Goal: Task Accomplishment & Management: Complete application form

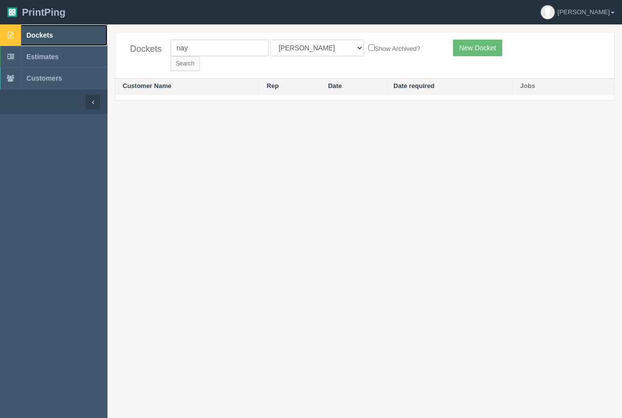
click at [53, 31] on link "Dockets" at bounding box center [54, 35] width 108 height 22
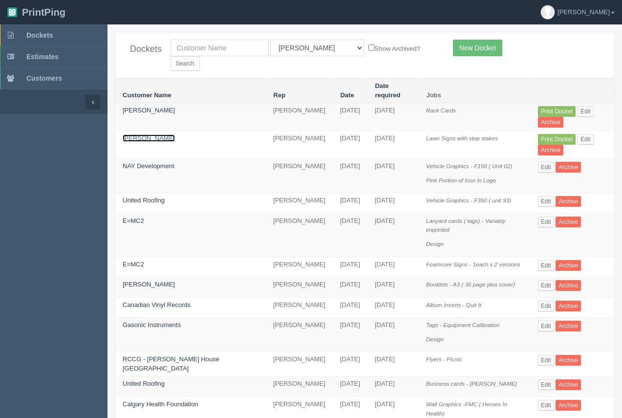
click at [153, 134] on link "Amna Choudhry" at bounding box center [149, 137] width 52 height 7
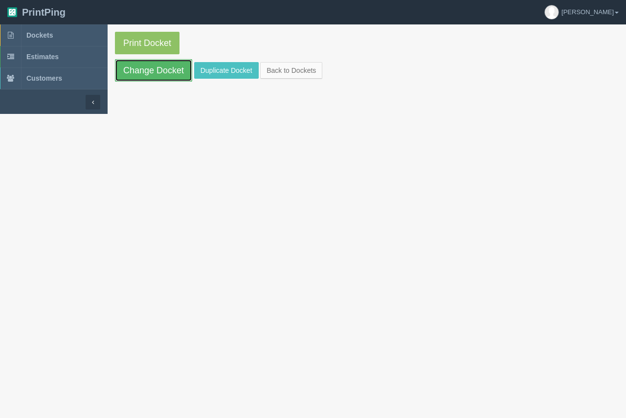
click at [159, 69] on link "Change Docket" at bounding box center [153, 70] width 77 height 22
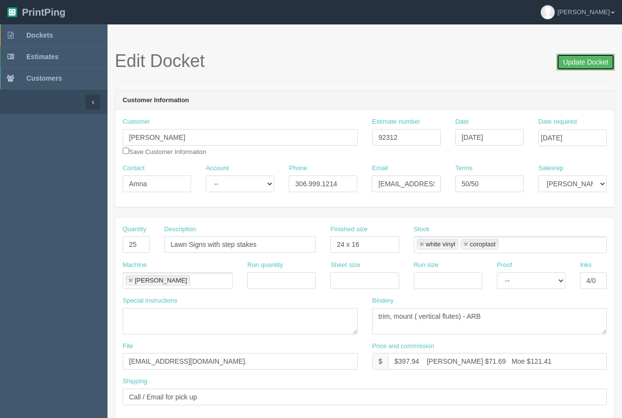
click at [583, 62] on input "Update Docket" at bounding box center [586, 62] width 58 height 17
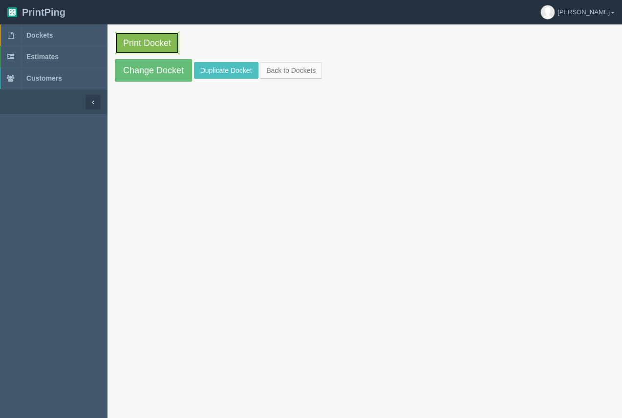
click at [146, 41] on link "Print Docket" at bounding box center [147, 43] width 65 height 22
click at [37, 32] on span "Dockets" at bounding box center [39, 35] width 26 height 8
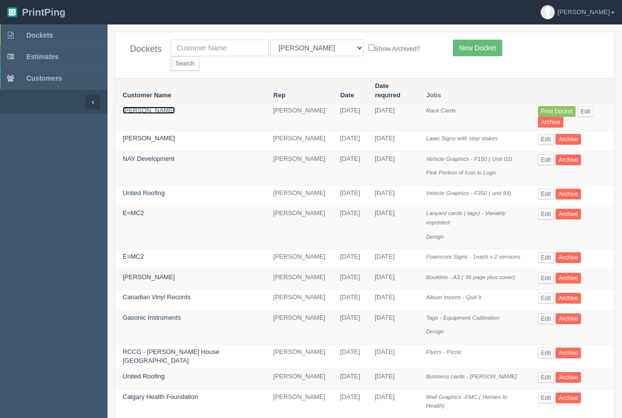
click at [147, 107] on link "Amna Choudhry" at bounding box center [149, 110] width 52 height 7
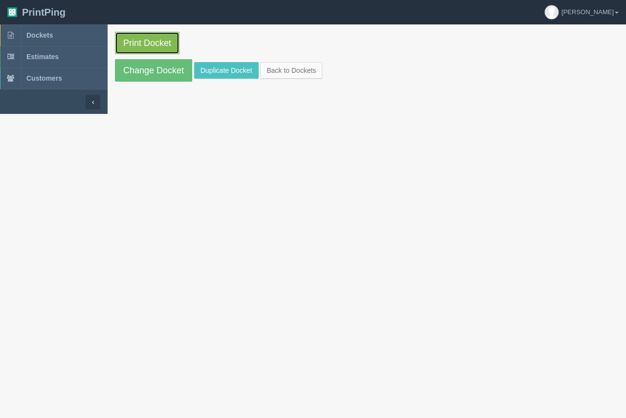
click at [151, 51] on link "Print Docket" at bounding box center [147, 43] width 65 height 22
click at [41, 28] on link "Dockets" at bounding box center [54, 35] width 108 height 22
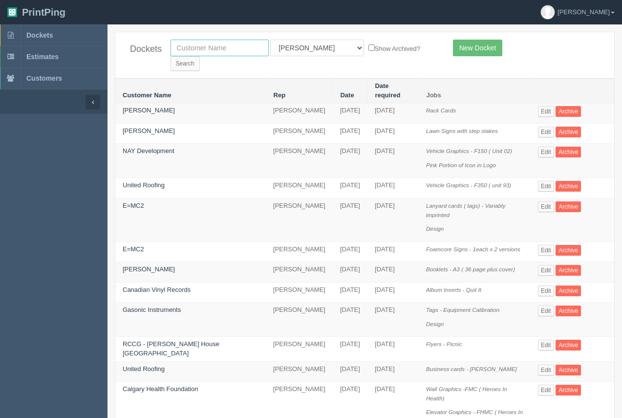
click at [199, 51] on input "text" at bounding box center [220, 48] width 98 height 17
type input "breakthrough"
click at [200, 56] on input "Search" at bounding box center [185, 63] width 29 height 15
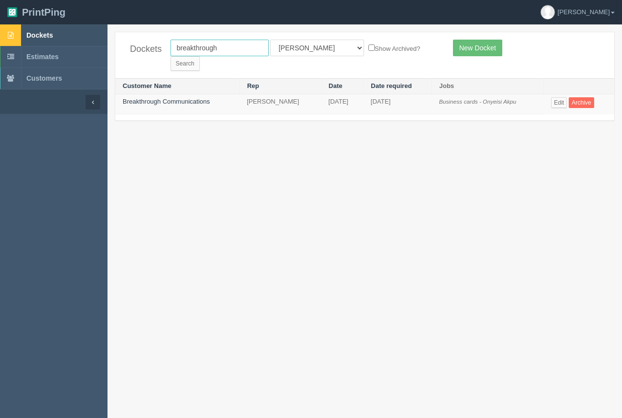
drag, startPoint x: 236, startPoint y: 49, endPoint x: 94, endPoint y: 39, distance: 142.6
click at [97, 43] on section "Dockets Estimates Customers" at bounding box center [311, 233] width 622 height 418
type input "cavalcade"
click at [171, 56] on input "Search" at bounding box center [185, 63] width 29 height 15
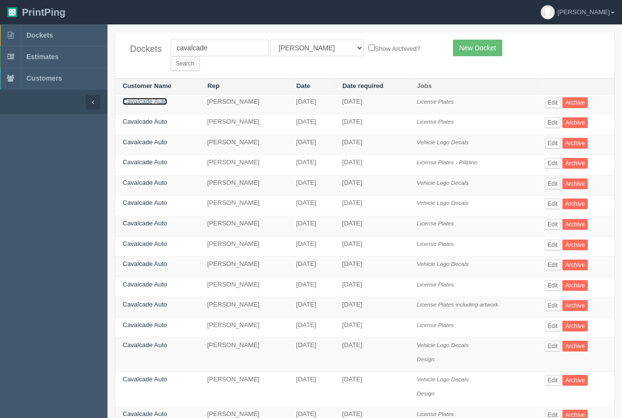
click at [152, 98] on link "Cavalcade Auto" at bounding box center [145, 101] width 44 height 7
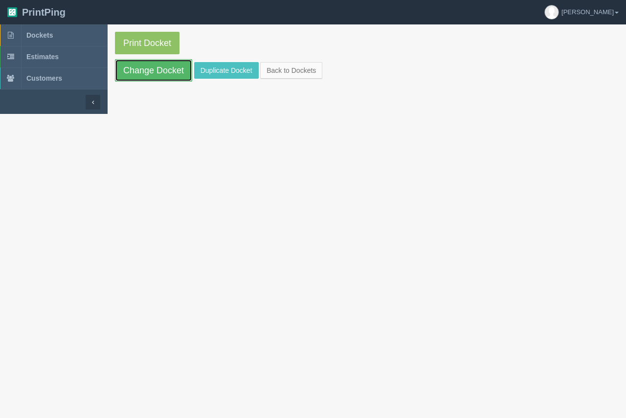
click at [158, 74] on link "Change Docket" at bounding box center [153, 70] width 77 height 22
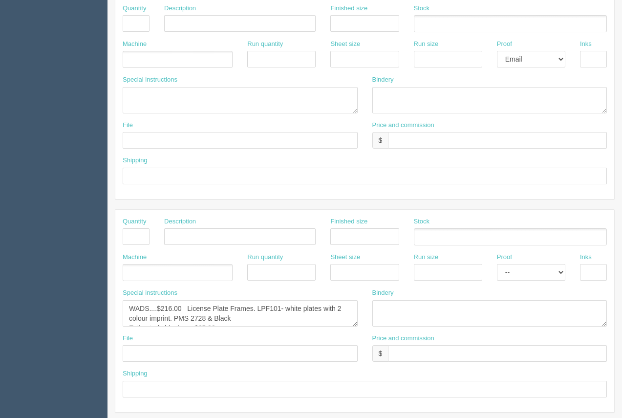
scroll to position [432, 0]
click at [238, 321] on textarea "WADS....$216.00 License Plate Frames. LPF101- white plates with 2 colour imprin…" at bounding box center [240, 315] width 235 height 26
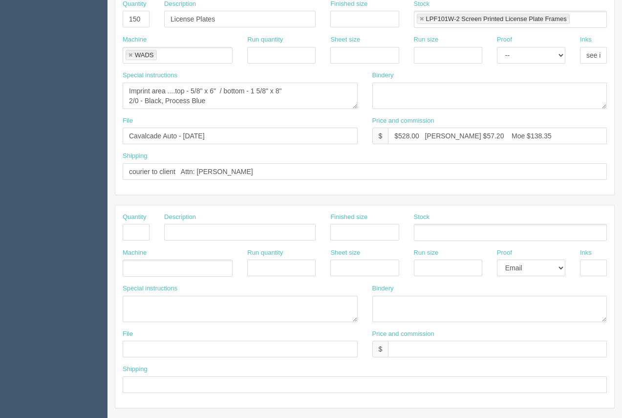
scroll to position [0, 0]
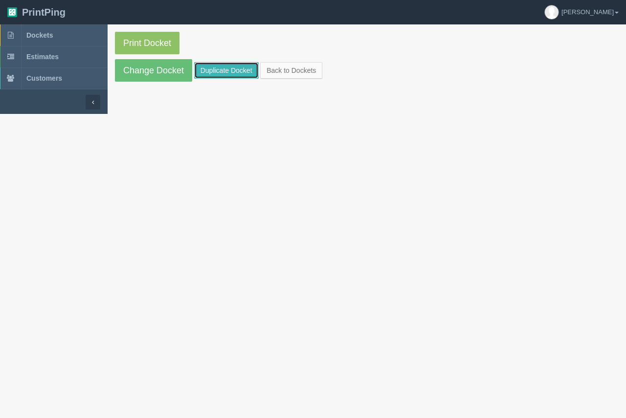
click at [211, 67] on link "Duplicate Docket" at bounding box center [226, 70] width 65 height 17
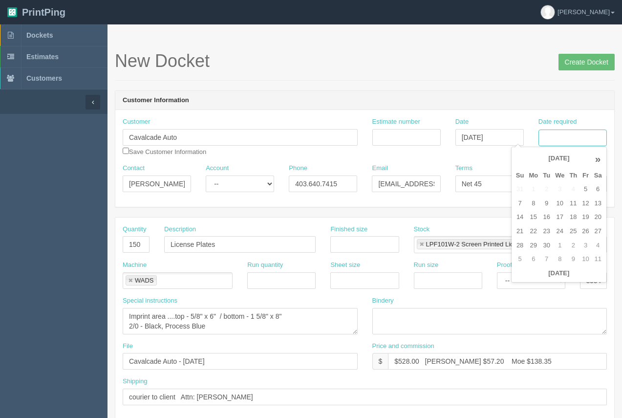
click at [563, 140] on input "Date required" at bounding box center [573, 138] width 68 height 17
click at [532, 229] on td "22" at bounding box center [533, 231] width 14 height 14
type input "September 22, 2025"
click at [470, 76] on div "New Docket Create Docket" at bounding box center [365, 65] width 500 height 29
click at [567, 140] on input "September 22, 2025" at bounding box center [573, 138] width 68 height 17
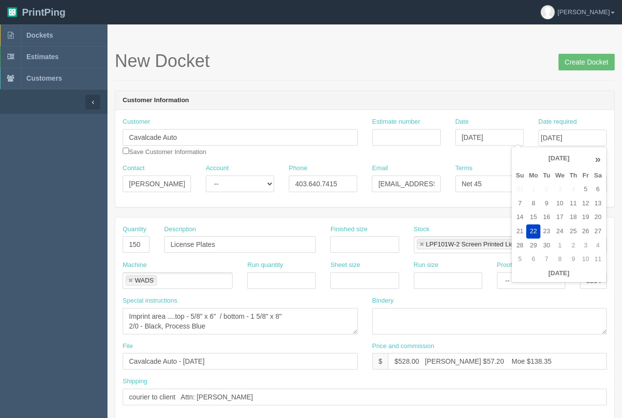
click at [597, 159] on th "»" at bounding box center [598, 159] width 13 height 20
drag, startPoint x: 458, startPoint y: 61, endPoint x: 478, endPoint y: 62, distance: 19.6
click at [463, 61] on h1 "New Docket Create Docket" at bounding box center [365, 61] width 500 height 20
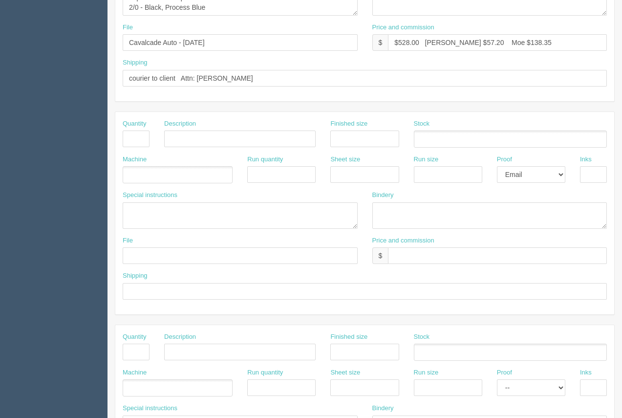
scroll to position [470, 0]
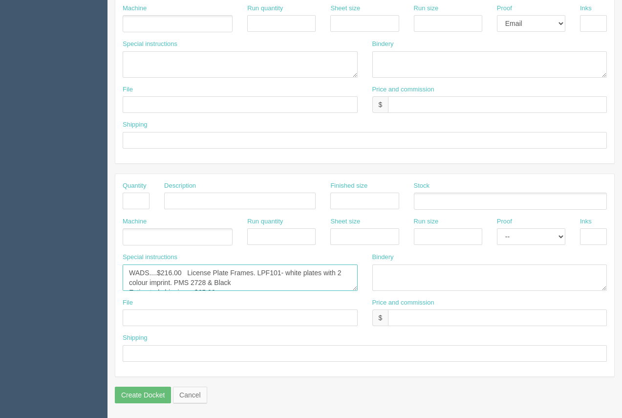
click at [215, 284] on textarea "WADS....$216.00 License Plate Frames. LPF101- white plates with 2 colour imprin…" at bounding box center [240, 277] width 235 height 26
drag, startPoint x: 244, startPoint y: 281, endPoint x: 221, endPoint y: 284, distance: 22.7
click at [221, 284] on textarea "WADS....$216.00 License Plate Frames. LPF101- white plates with 2 colour imprin…" at bounding box center [240, 277] width 235 height 26
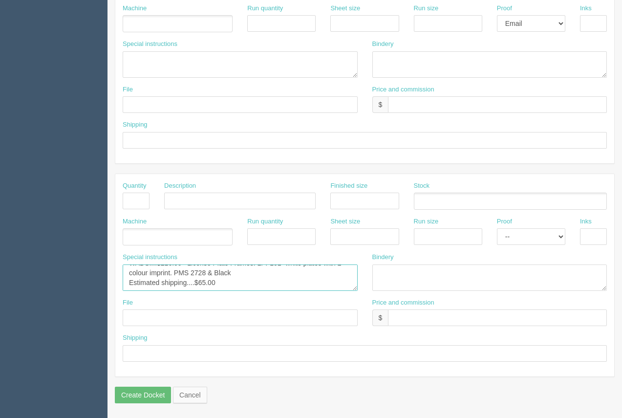
click at [207, 282] on textarea "WADS....$216.00 License Plate Frames. LPF101- white plates with 2 colour imprin…" at bounding box center [240, 277] width 235 height 26
type textarea "WADS....$216.00 License Plate Frames. LPF101- white plates with 2 colour imprin…"
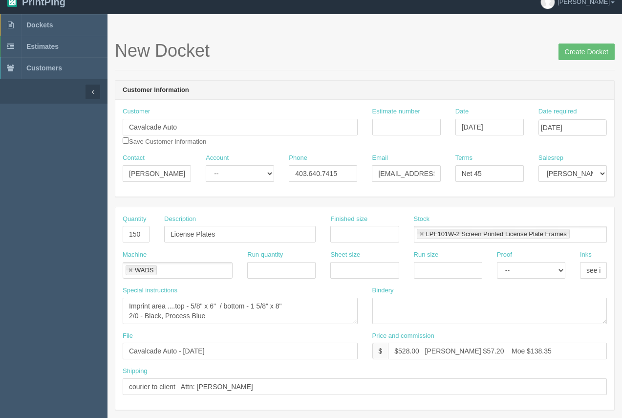
scroll to position [11, 0]
click at [583, 53] on input "Create Docket" at bounding box center [587, 51] width 56 height 17
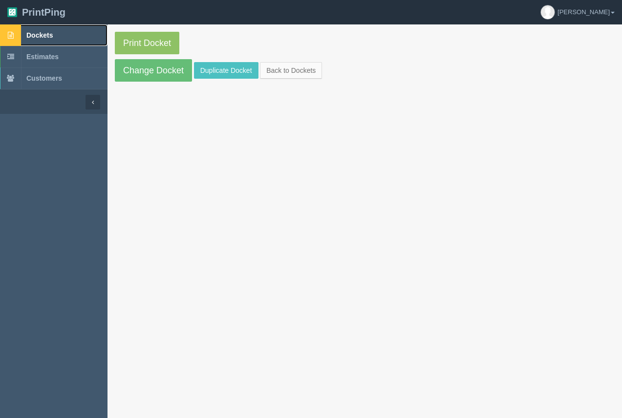
click at [43, 37] on span "Dockets" at bounding box center [39, 35] width 26 height 8
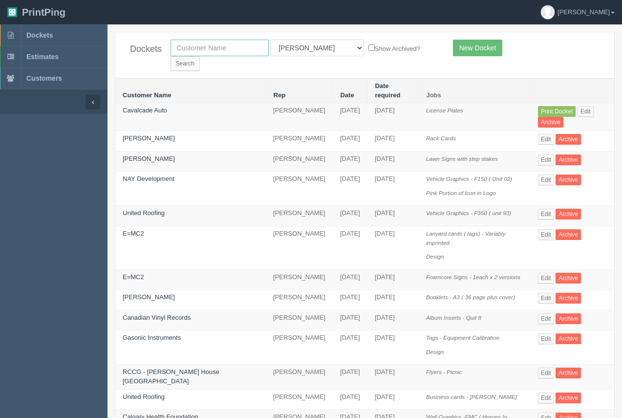
click at [195, 52] on input "text" at bounding box center [220, 48] width 98 height 17
type input "[PERSON_NAME] guns"
click at [171, 56] on input "Search" at bounding box center [185, 63] width 29 height 15
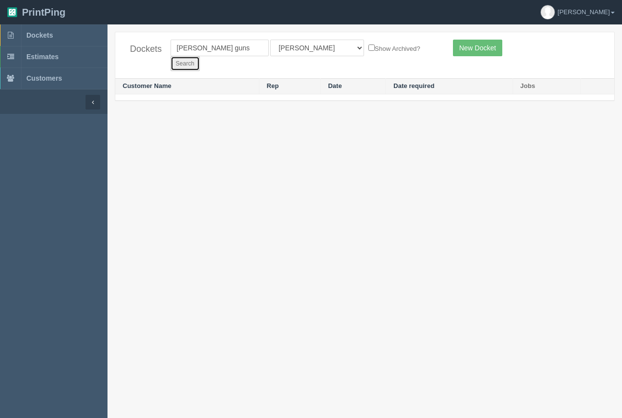
click at [200, 56] on input "Search" at bounding box center [185, 63] width 29 height 15
click at [220, 48] on input "[PERSON_NAME] guns" at bounding box center [220, 48] width 98 height 17
type input "[PERSON_NAME]"
click at [200, 56] on input "Search" at bounding box center [185, 63] width 29 height 15
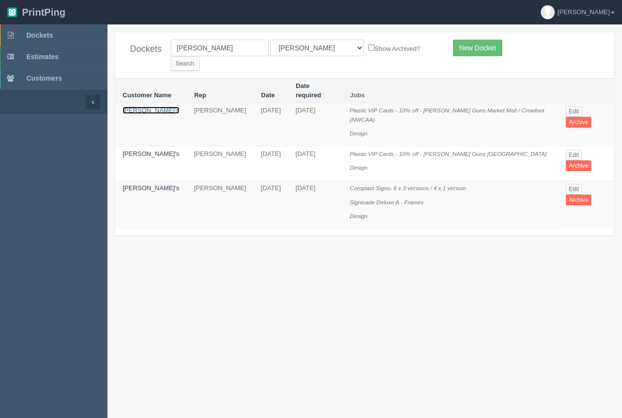
click at [133, 107] on link "[PERSON_NAME]'s" at bounding box center [151, 110] width 57 height 7
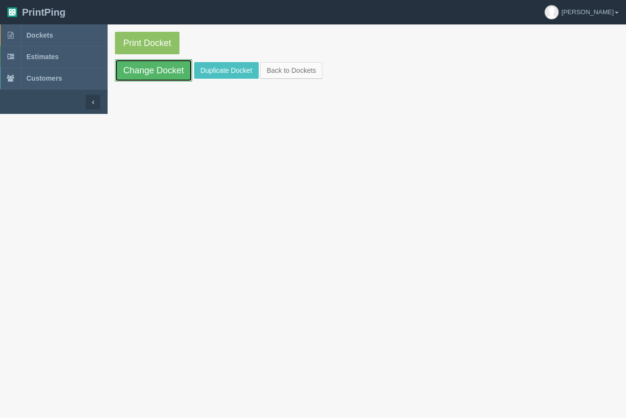
click at [145, 80] on link "Change Docket" at bounding box center [153, 70] width 77 height 22
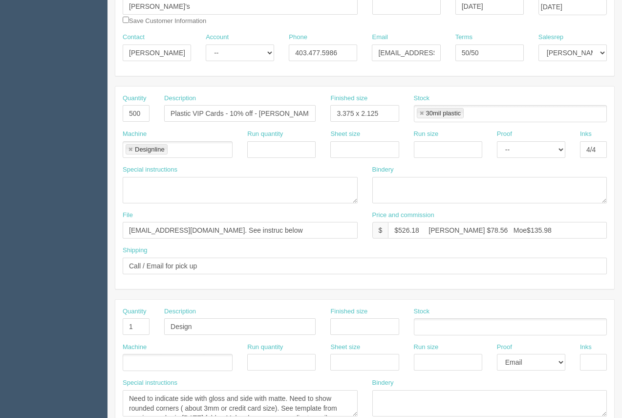
scroll to position [470, 0]
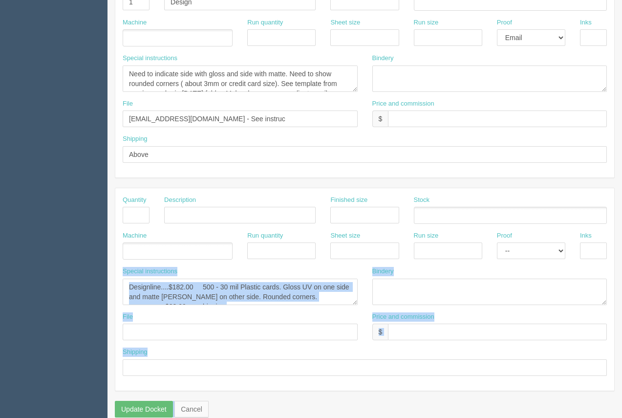
drag, startPoint x: 622, startPoint y: 234, endPoint x: 625, endPoint y: 26, distance: 208.2
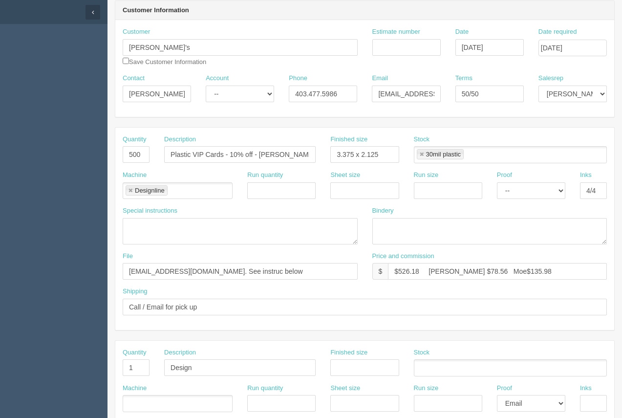
scroll to position [87, 0]
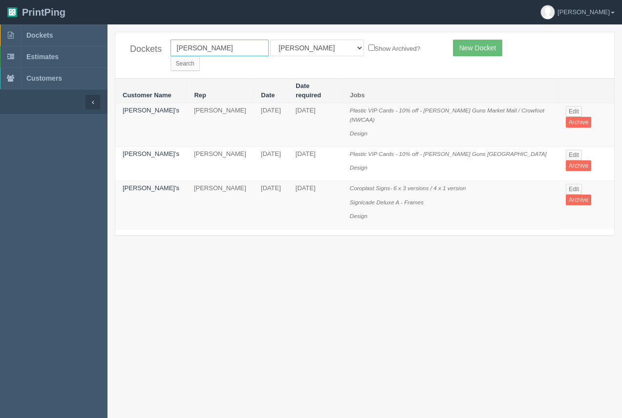
drag, startPoint x: 207, startPoint y: 50, endPoint x: 185, endPoint y: 50, distance: 22.5
click at [180, 52] on input "tommy" at bounding box center [220, 48] width 98 height 17
drag, startPoint x: 197, startPoint y: 45, endPoint x: 148, endPoint y: 39, distance: 49.3
click at [154, 43] on div "Dockets tnay All Users Ali Ali Test 1 Aly Amy Ankit Arif Brandon Dan France Gre…" at bounding box center [364, 55] width 499 height 46
type input "nay"
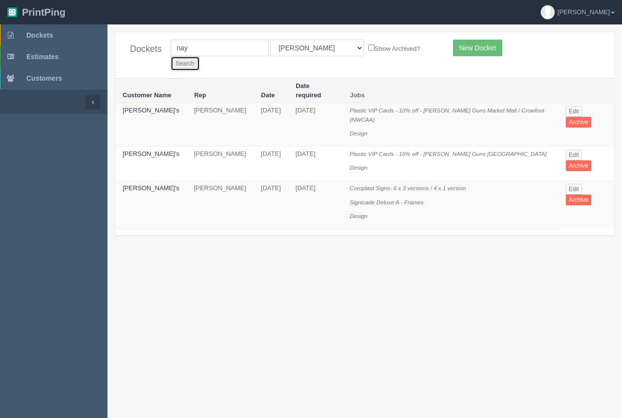
click at [200, 56] on input "Search" at bounding box center [185, 63] width 29 height 15
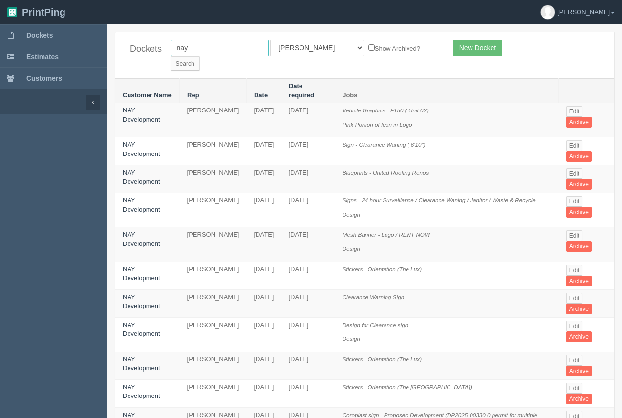
drag, startPoint x: 211, startPoint y: 46, endPoint x: 157, endPoint y: 54, distance: 54.3
click at [157, 54] on div "Dockets nay All Users [PERSON_NAME] Test 1 [PERSON_NAME] [PERSON_NAME] [PERSON_…" at bounding box center [364, 55] width 499 height 46
type input "united roofing"
click at [200, 56] on input "Search" at bounding box center [185, 63] width 29 height 15
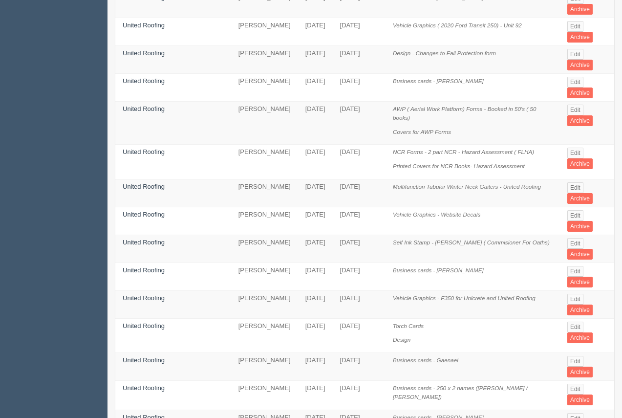
scroll to position [373, 0]
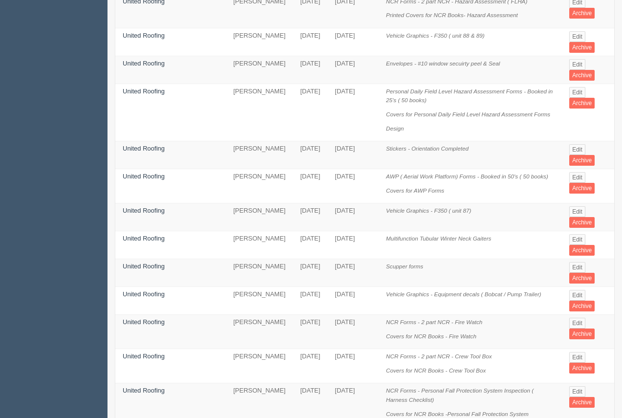
scroll to position [575, 0]
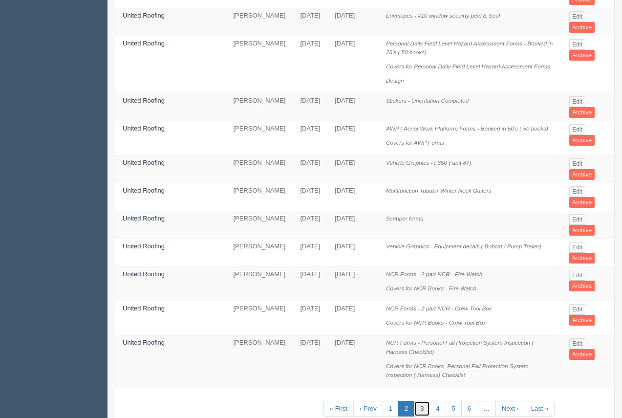
click at [416, 401] on link "3" at bounding box center [422, 409] width 16 height 16
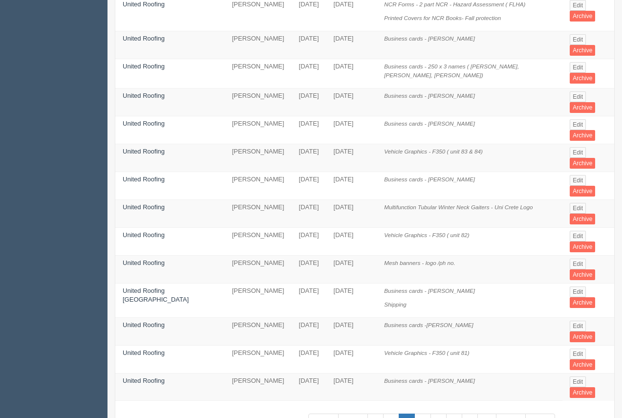
scroll to position [471, 0]
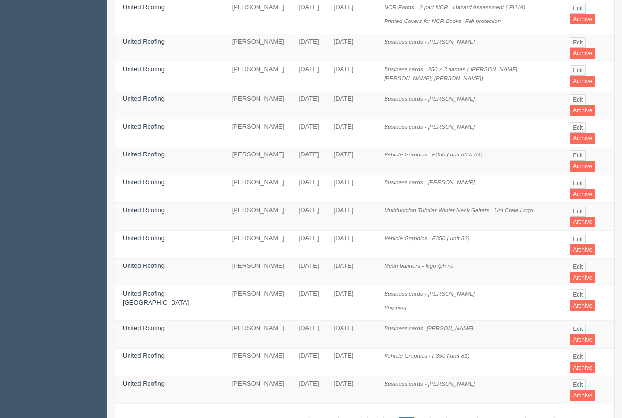
click at [419, 416] on link "4" at bounding box center [422, 424] width 16 height 16
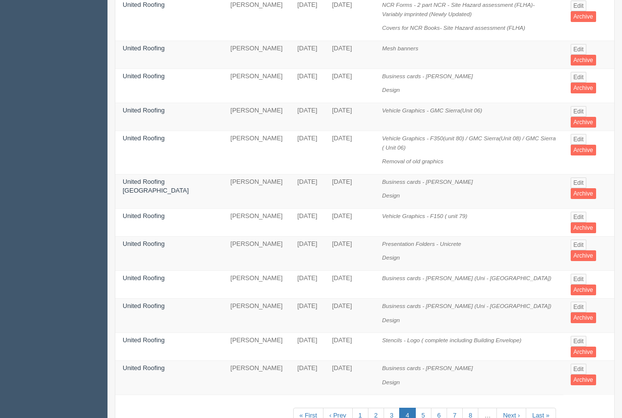
scroll to position [513, 0]
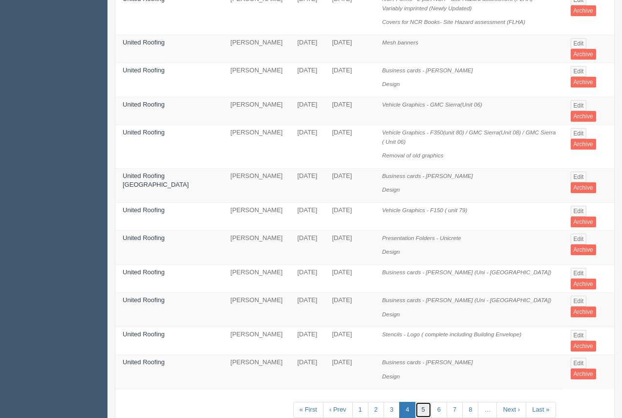
click at [421, 402] on link "5" at bounding box center [423, 410] width 16 height 16
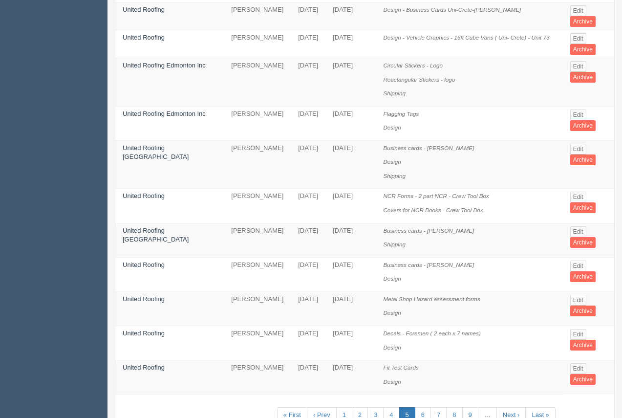
scroll to position [584, 0]
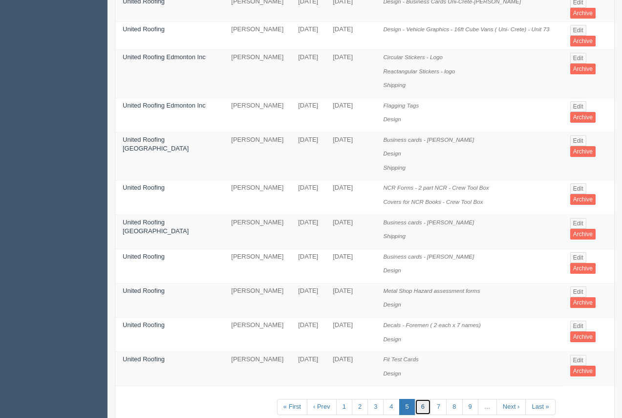
click at [420, 399] on link "6" at bounding box center [423, 407] width 16 height 16
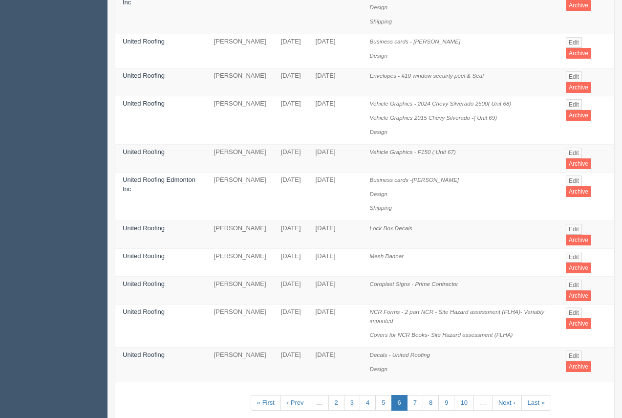
scroll to position [578, 0]
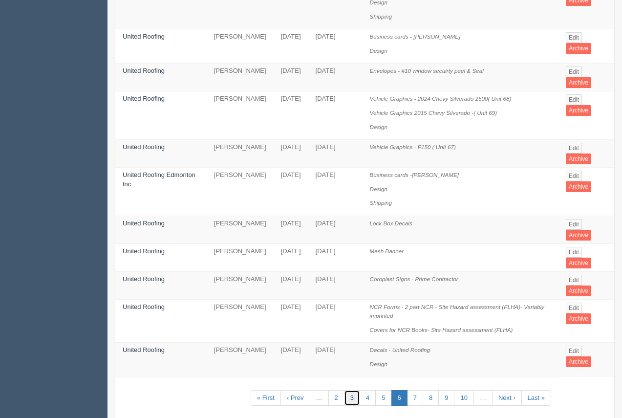
click at [355, 390] on link "3" at bounding box center [352, 398] width 16 height 16
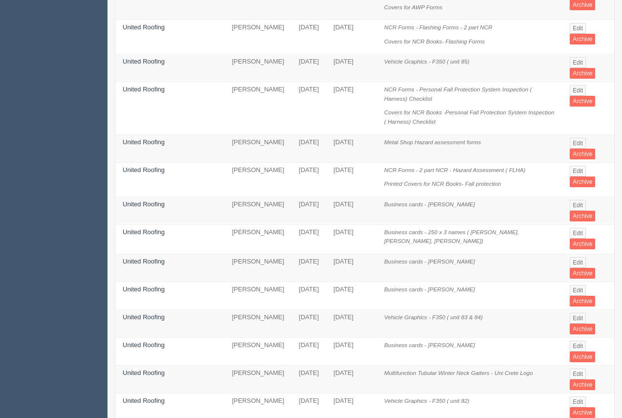
scroll to position [485, 0]
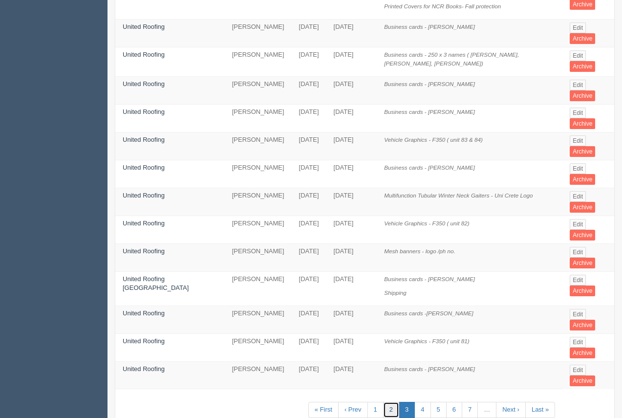
click at [384, 402] on link "2" at bounding box center [391, 410] width 16 height 16
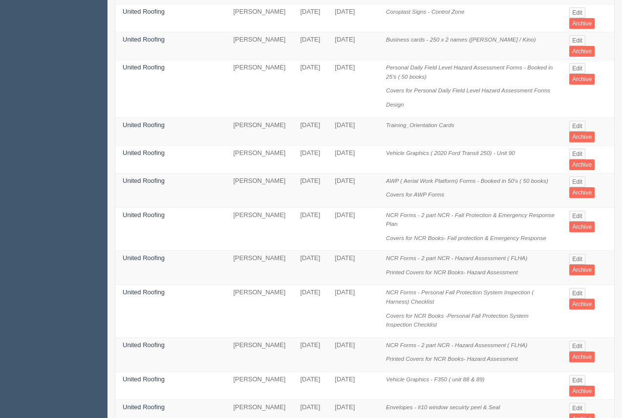
scroll to position [192, 0]
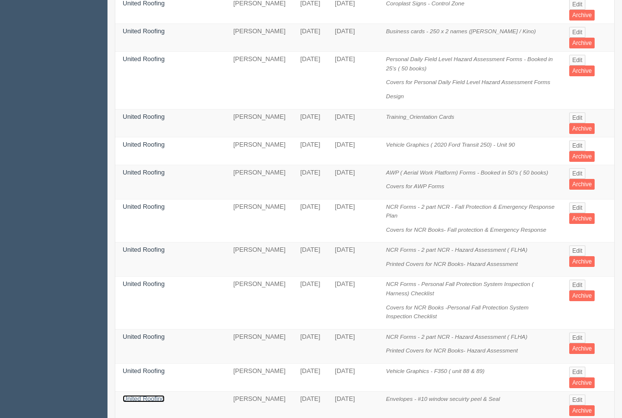
click at [153, 395] on link "United Roofing" at bounding box center [144, 398] width 42 height 7
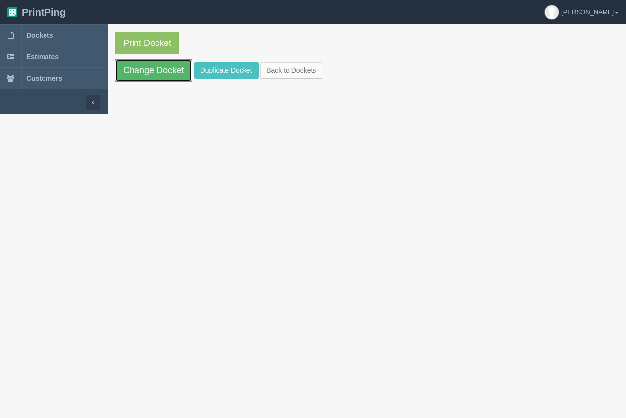
click at [157, 68] on link "Change Docket" at bounding box center [153, 70] width 77 height 22
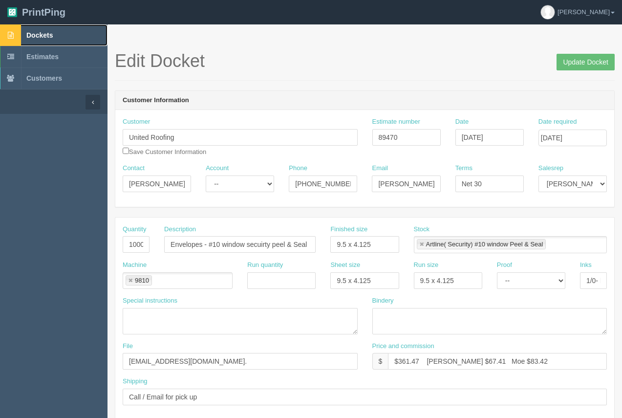
click at [41, 31] on link "Dockets" at bounding box center [54, 35] width 108 height 22
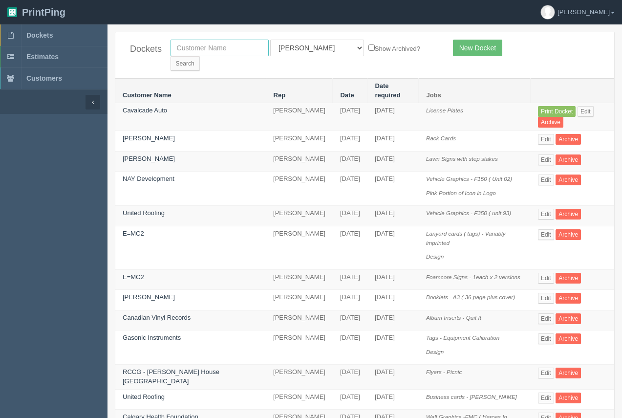
click at [203, 44] on input "text" at bounding box center [220, 48] width 98 height 17
type input "affordable landscape"
click at [200, 56] on input "Search" at bounding box center [185, 63] width 29 height 15
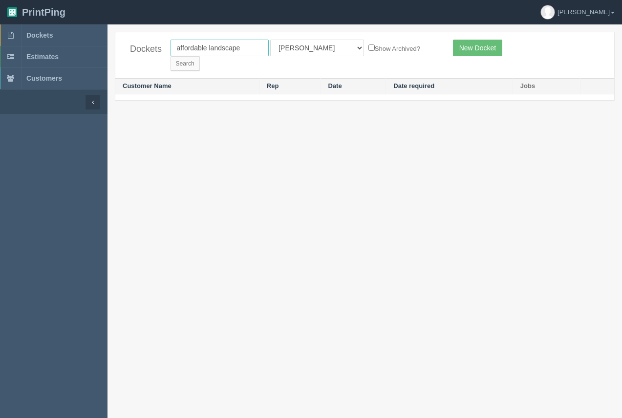
drag, startPoint x: 245, startPoint y: 48, endPoint x: 162, endPoint y: 53, distance: 82.7
click at [162, 47] on div "Dockets affordable landscape All Users [PERSON_NAME] Test 1 [PERSON_NAME] [PERS…" at bounding box center [364, 55] width 499 height 46
type input "als"
click at [200, 56] on input "Search" at bounding box center [185, 63] width 29 height 15
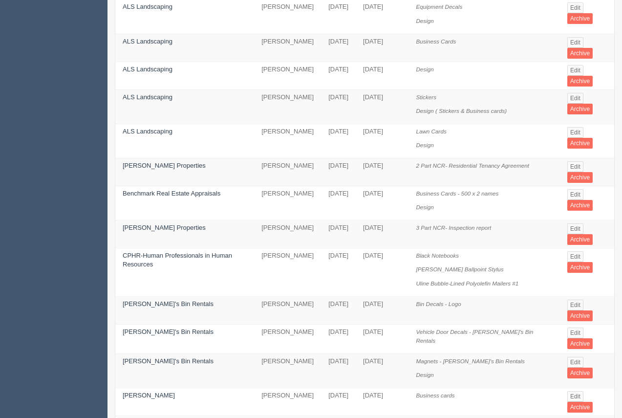
scroll to position [198, 0]
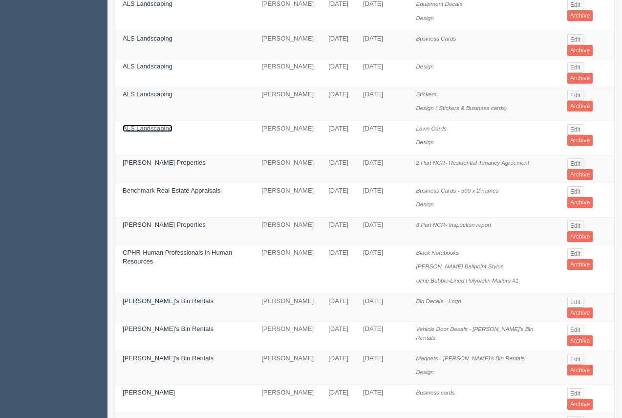
click at [145, 125] on link "ALS Landscaping" at bounding box center [148, 128] width 50 height 7
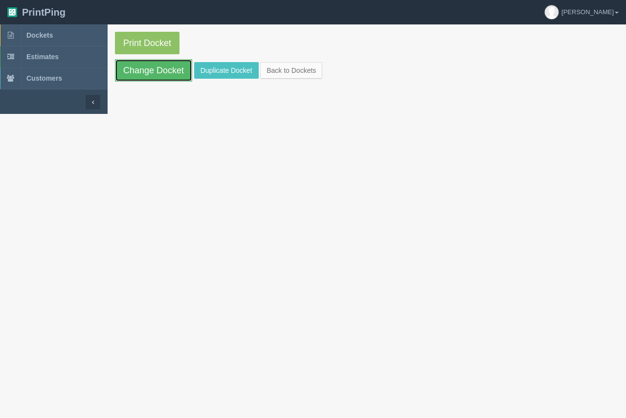
click at [150, 73] on link "Change Docket" at bounding box center [153, 70] width 77 height 22
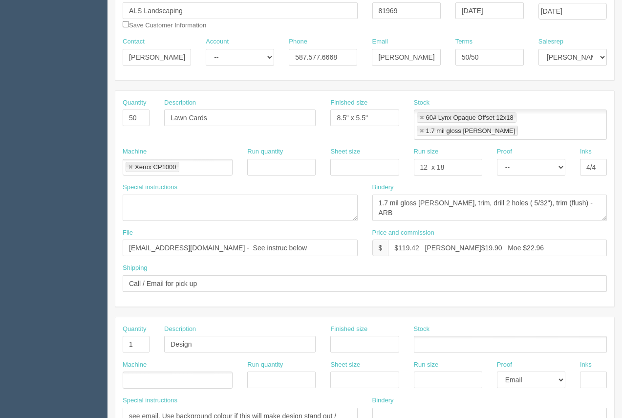
scroll to position [125, 0]
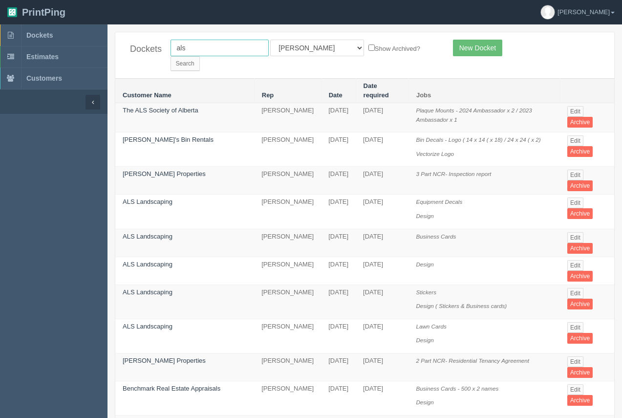
click at [208, 51] on input "als" at bounding box center [220, 48] width 98 height 17
click at [200, 56] on input "Search" at bounding box center [185, 63] width 29 height 15
drag, startPoint x: 210, startPoint y: 51, endPoint x: 114, endPoint y: 52, distance: 96.3
click at [114, 52] on div "Dockets als All Users [PERSON_NAME] Test 1 [PERSON_NAME] [PERSON_NAME] [PERSON_…" at bounding box center [365, 343] width 515 height 623
type input "affordable landscape"
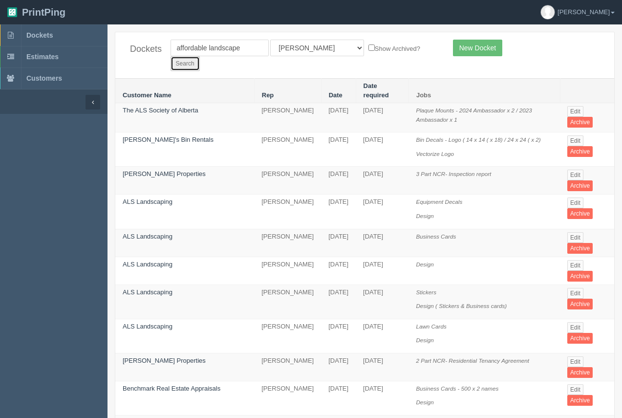
click at [200, 56] on input "Search" at bounding box center [185, 63] width 29 height 15
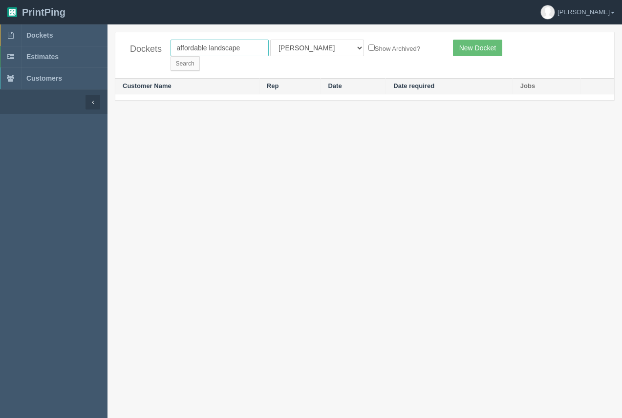
drag, startPoint x: 244, startPoint y: 54, endPoint x: 212, endPoint y: 52, distance: 32.3
click at [212, 52] on input "affordable landscape" at bounding box center [220, 48] width 98 height 17
type input "affordable l"
click at [200, 56] on input "Search" at bounding box center [185, 63] width 29 height 15
click at [236, 49] on input "affordable l" at bounding box center [220, 48] width 98 height 17
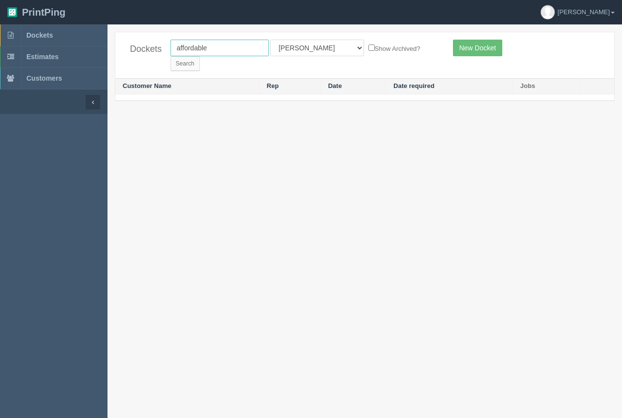
type input "affordable"
click at [171, 56] on input "Search" at bounding box center [185, 63] width 29 height 15
click at [200, 56] on input "Search" at bounding box center [185, 63] width 29 height 15
drag, startPoint x: 235, startPoint y: 49, endPoint x: 126, endPoint y: 52, distance: 109.0
click at [126, 52] on div "Dockets affordable All Users [PERSON_NAME] Test 1 [PERSON_NAME] [PERSON_NAME] […" at bounding box center [364, 55] width 499 height 46
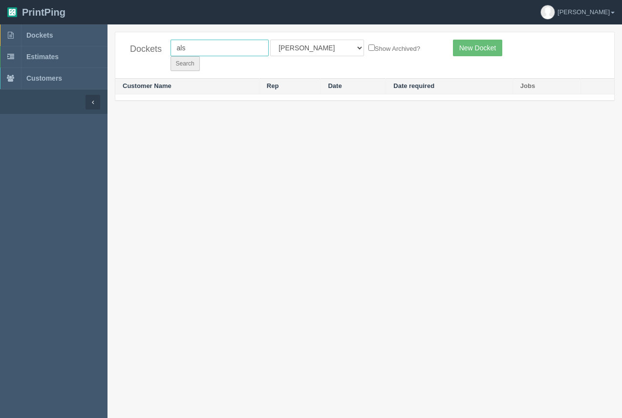
type input "als"
click at [200, 56] on input "Search" at bounding box center [185, 63] width 29 height 15
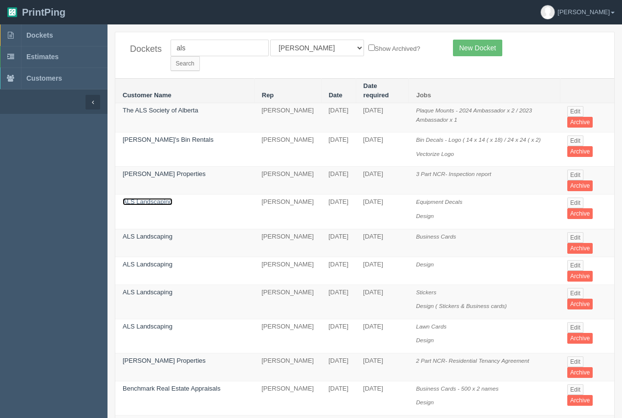
click at [156, 198] on link "ALS Landscaping" at bounding box center [148, 201] width 50 height 7
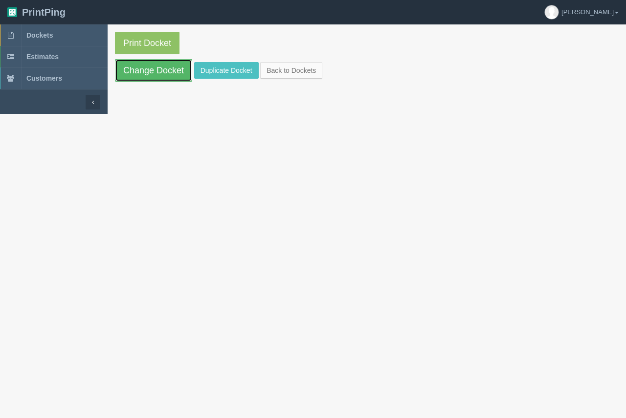
click at [149, 71] on link "Change Docket" at bounding box center [153, 70] width 77 height 22
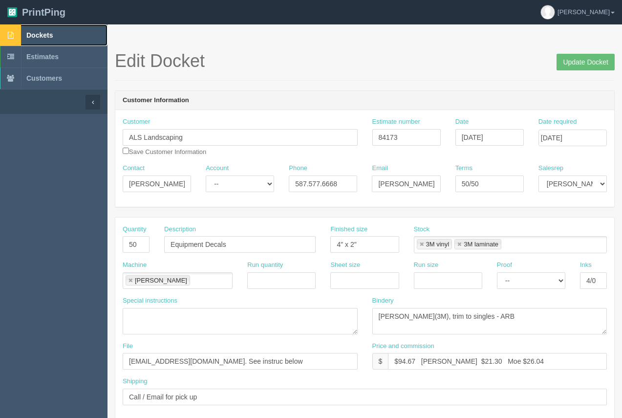
click at [43, 37] on span "Dockets" at bounding box center [39, 35] width 26 height 8
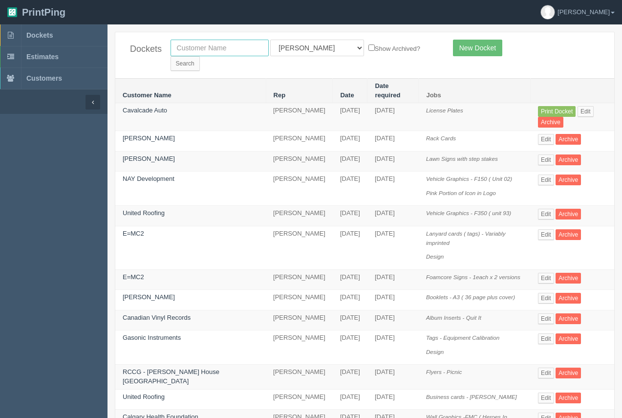
click at [227, 53] on input "text" at bounding box center [220, 48] width 98 height 17
click at [223, 50] on input "text" at bounding box center [220, 48] width 98 height 17
type input "insight"
click at [200, 56] on input "Search" at bounding box center [185, 63] width 29 height 15
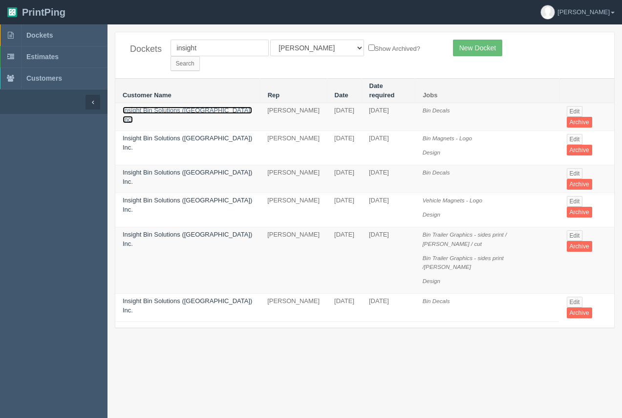
click at [179, 107] on link "Insight Bin Solutions ([GEOGRAPHIC_DATA]) Inc." at bounding box center [188, 115] width 130 height 17
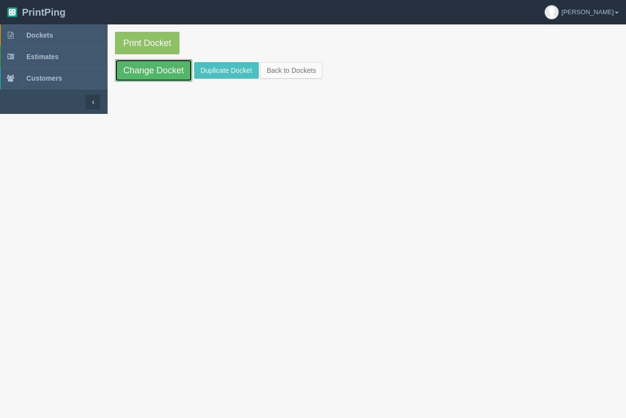
click at [171, 78] on link "Change Docket" at bounding box center [153, 70] width 77 height 22
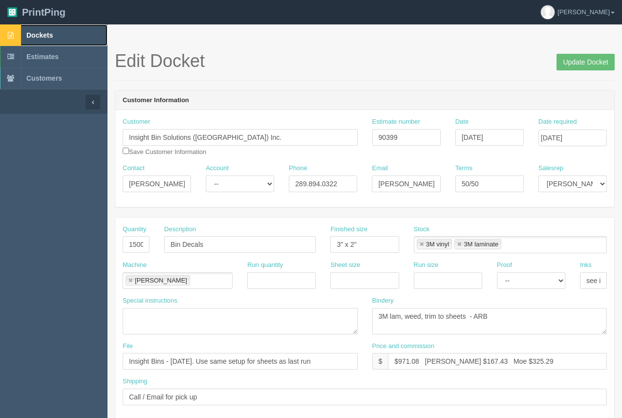
click at [36, 32] on span "Dockets" at bounding box center [39, 35] width 26 height 8
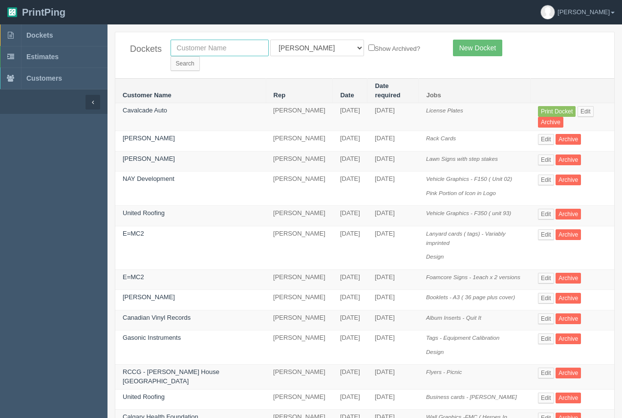
click at [181, 50] on input "text" at bounding box center [220, 48] width 98 height 17
type input "breakthrough"
click at [200, 56] on input "Search" at bounding box center [185, 63] width 29 height 15
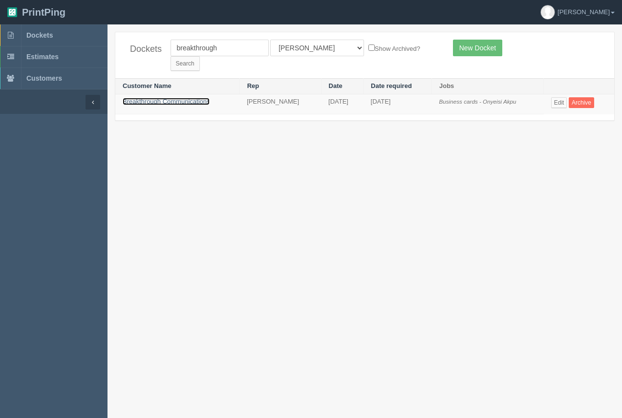
click at [198, 98] on link "Breakthrough Communications" at bounding box center [166, 101] width 87 height 7
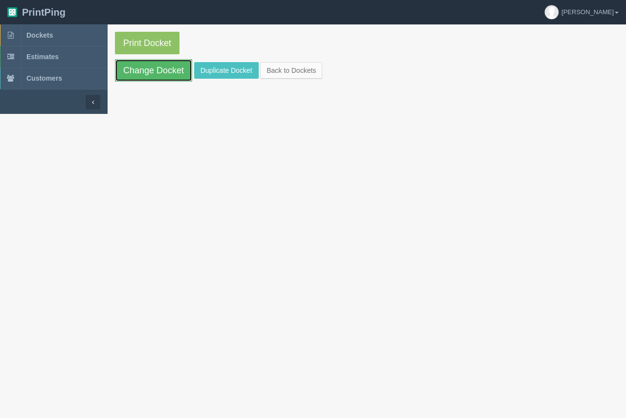
click at [145, 68] on link "Change Docket" at bounding box center [153, 70] width 77 height 22
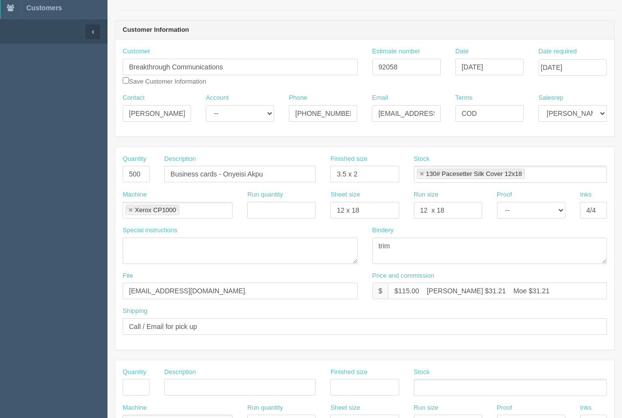
scroll to position [81, 0]
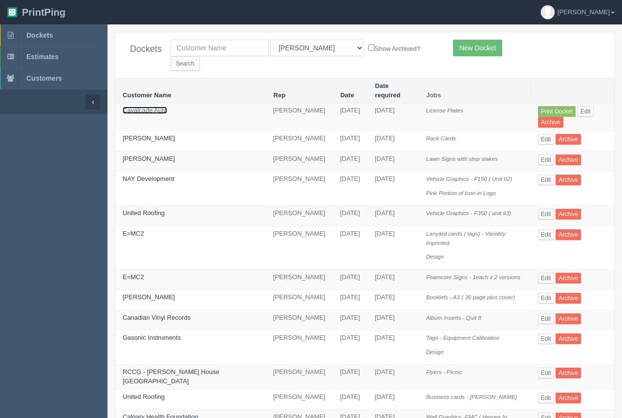
click at [142, 107] on link "Cavalcade Auto" at bounding box center [145, 110] width 44 height 7
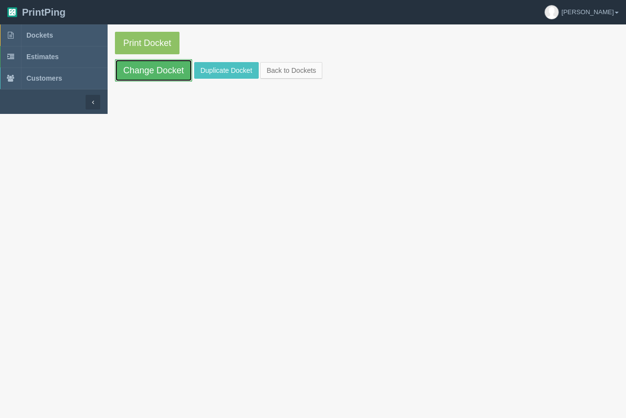
click at [168, 65] on link "Change Docket" at bounding box center [153, 70] width 77 height 22
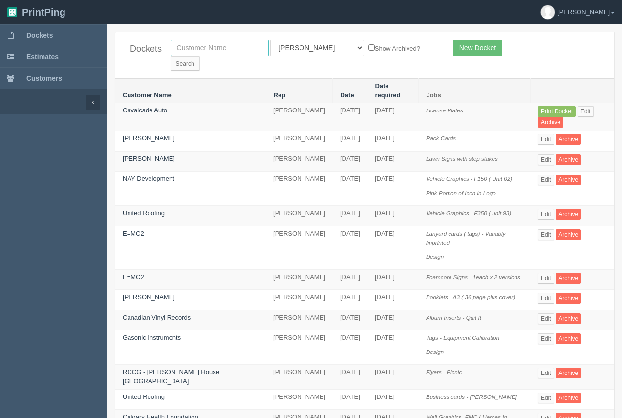
click at [183, 48] on input "text" at bounding box center [220, 48] width 98 height 17
type input "cavalcade"
click at [200, 56] on input "Search" at bounding box center [185, 63] width 29 height 15
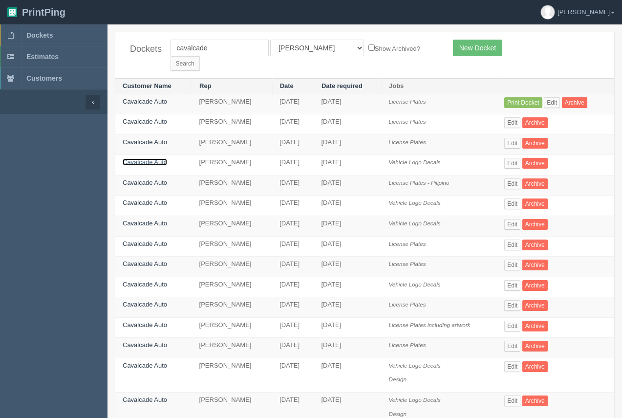
click at [153, 158] on link "Cavalcade Auto" at bounding box center [145, 161] width 44 height 7
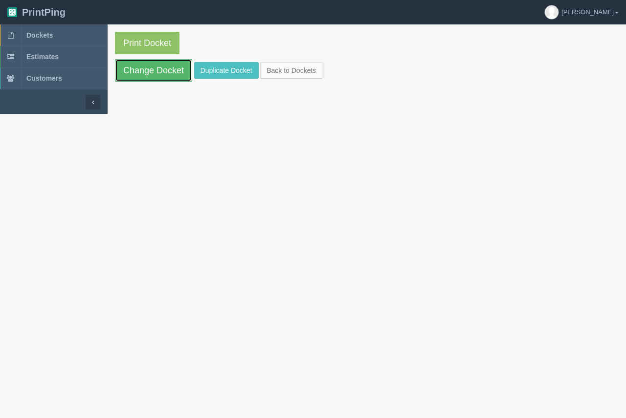
click at [161, 73] on link "Change Docket" at bounding box center [153, 70] width 77 height 22
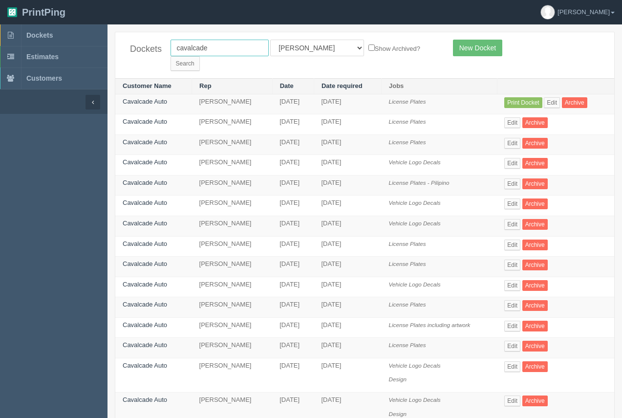
click at [220, 47] on input "cavalcade" at bounding box center [220, 48] width 98 height 17
click at [219, 47] on input "cavalcade" at bounding box center [220, 48] width 98 height 17
click at [158, 199] on link "Cavalcade Auto" at bounding box center [145, 202] width 44 height 7
drag, startPoint x: 158, startPoint y: 192, endPoint x: 160, endPoint y: 183, distance: 8.5
click at [158, 199] on link "Cavalcade Auto" at bounding box center [145, 202] width 44 height 7
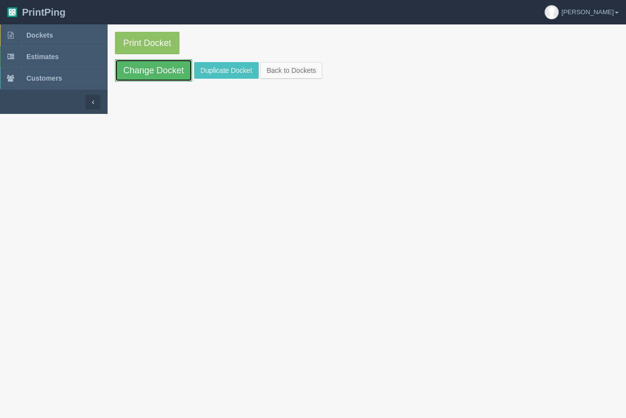
click at [173, 71] on link "Change Docket" at bounding box center [153, 70] width 77 height 22
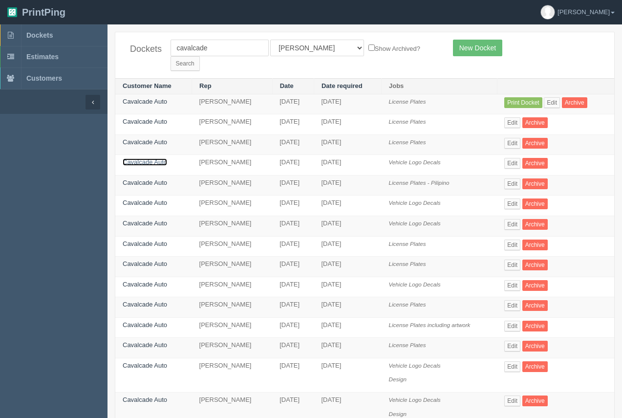
click at [150, 158] on link "Cavalcade Auto" at bounding box center [145, 161] width 44 height 7
drag, startPoint x: 150, startPoint y: 148, endPoint x: 146, endPoint y: 121, distance: 27.1
click at [150, 155] on td "Cavalcade Auto" at bounding box center [153, 165] width 77 height 21
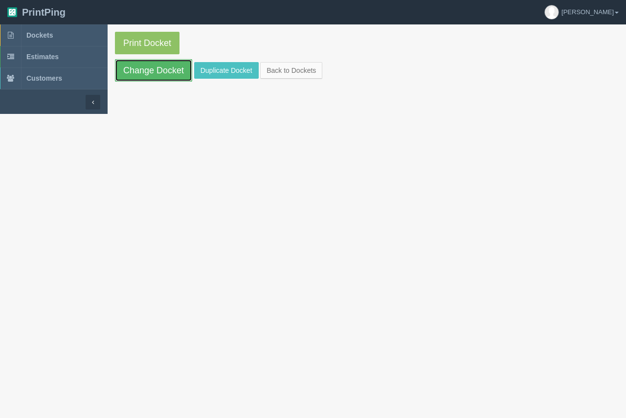
click at [150, 77] on link "Change Docket" at bounding box center [153, 70] width 77 height 22
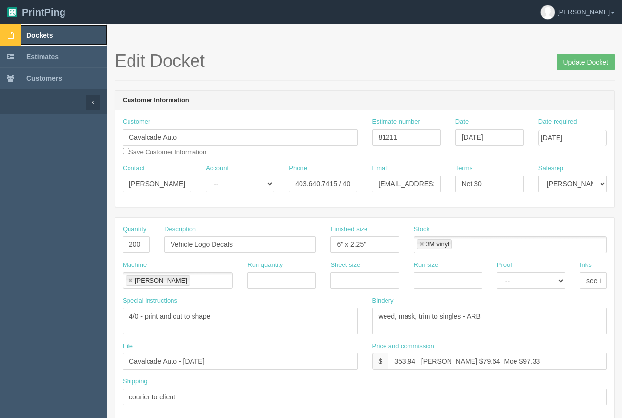
click at [34, 33] on span "Dockets" at bounding box center [39, 35] width 26 height 8
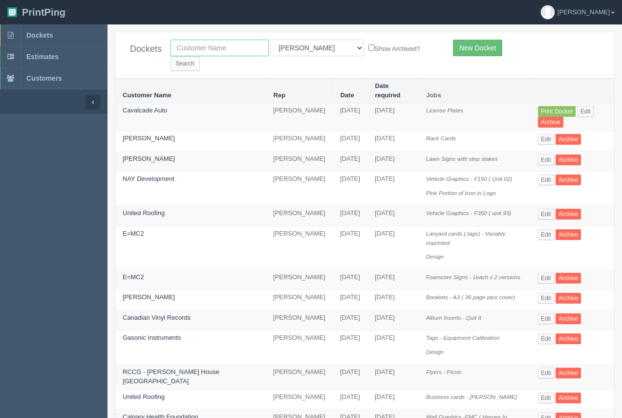
click at [206, 49] on input "text" at bounding box center [220, 48] width 98 height 17
type input "cavalcade"
click at [200, 56] on input "Search" at bounding box center [185, 63] width 29 height 15
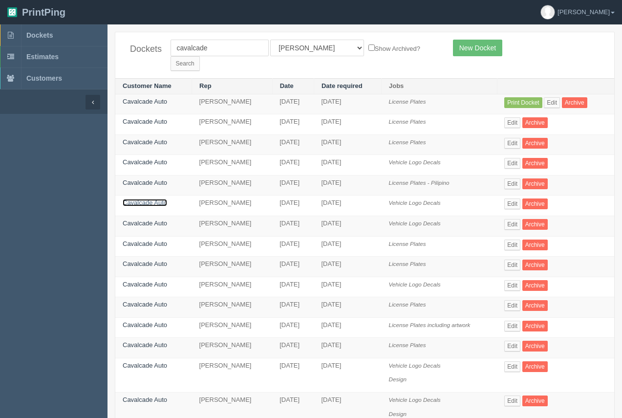
click at [159, 199] on link "Cavalcade Auto" at bounding box center [145, 202] width 44 height 7
drag, startPoint x: 159, startPoint y: 190, endPoint x: 164, endPoint y: 123, distance: 67.6
click at [160, 199] on link "Cavalcade Auto" at bounding box center [145, 202] width 44 height 7
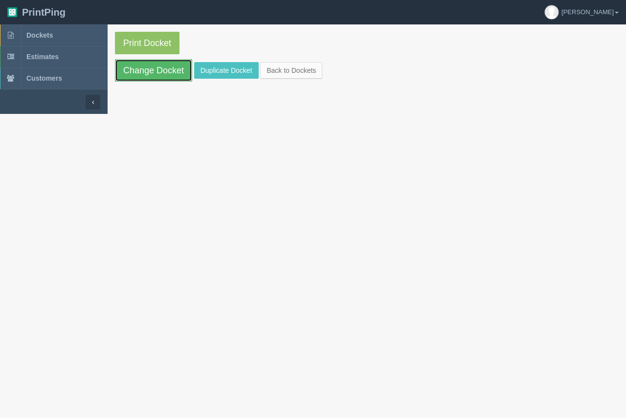
click at [167, 78] on link "Change Docket" at bounding box center [153, 70] width 77 height 22
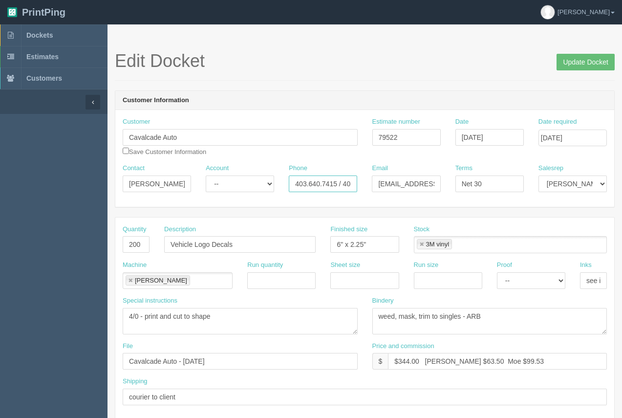
click at [344, 185] on input "403.640.7415 / 403.389.6679" at bounding box center [323, 183] width 68 height 17
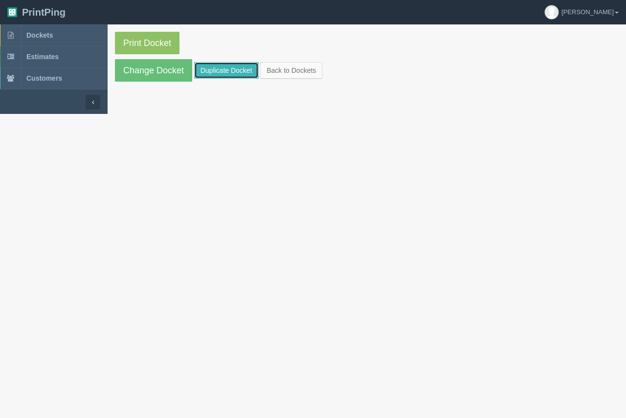
click at [227, 69] on link "Duplicate Docket" at bounding box center [226, 70] width 65 height 17
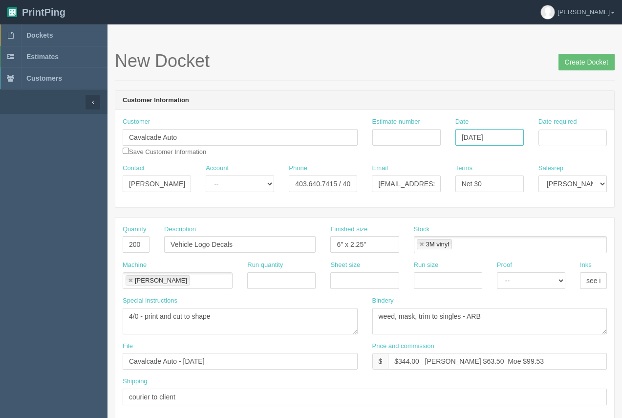
click at [489, 137] on input "September 10, 2025" at bounding box center [489, 137] width 68 height 17
click at [516, 200] on td "11" at bounding box center [517, 203] width 13 height 14
type input "September 11, 2025"
drag, startPoint x: 564, startPoint y: 134, endPoint x: 563, endPoint y: 143, distance: 8.4
click at [564, 134] on input "Date required" at bounding box center [573, 138] width 68 height 17
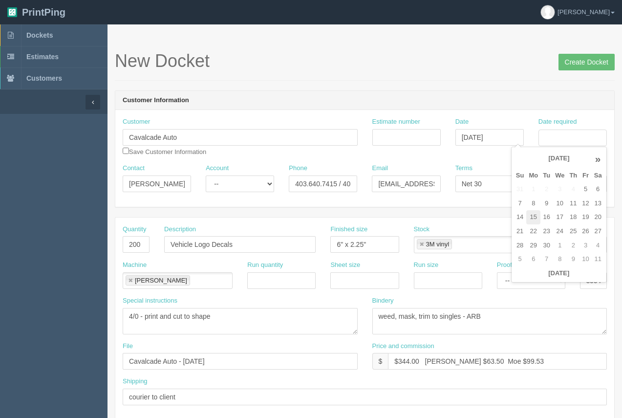
click at [530, 222] on td "15" at bounding box center [533, 217] width 14 height 14
click at [585, 222] on td "19" at bounding box center [586, 217] width 12 height 14
type input "September 19, 2025"
click at [480, 20] on header "PrintPing Arif Edit account ( arif@allrush.ca ) Logout" at bounding box center [311, 12] width 622 height 24
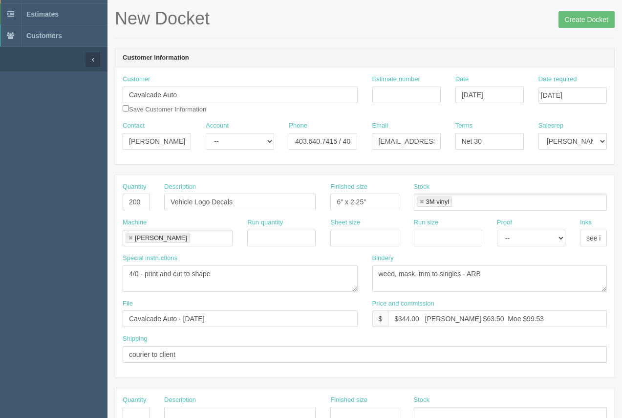
scroll to position [49, 0]
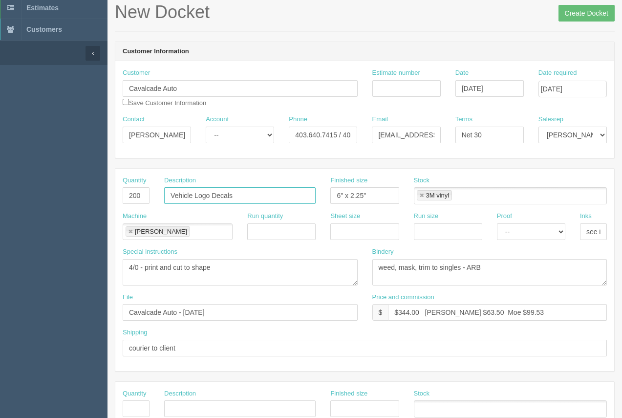
click at [244, 198] on input "Vehicle Logo Decals" at bounding box center [239, 195] width 151 height 17
type input "Vehicle Logo Decals - x 2 versions"
click at [464, 194] on ul "3M vinyl" at bounding box center [510, 195] width 193 height 17
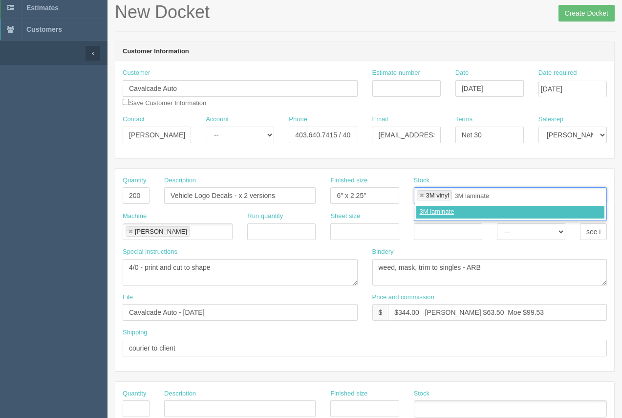
type input "3M laminate"
type input "3M vinyl,3M laminate"
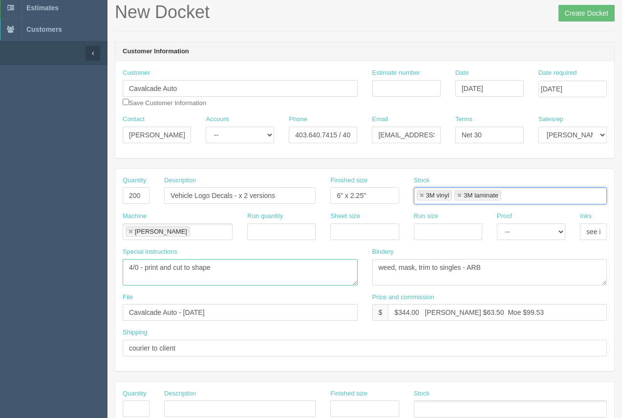
click at [213, 268] on textarea "4/0 - print and cut to shape" at bounding box center [240, 272] width 235 height 26
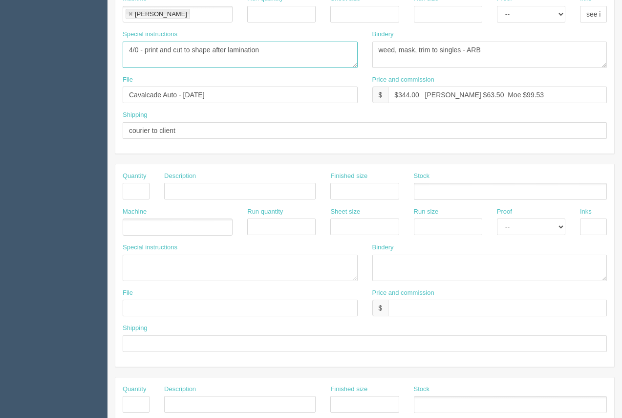
scroll to position [270, 0]
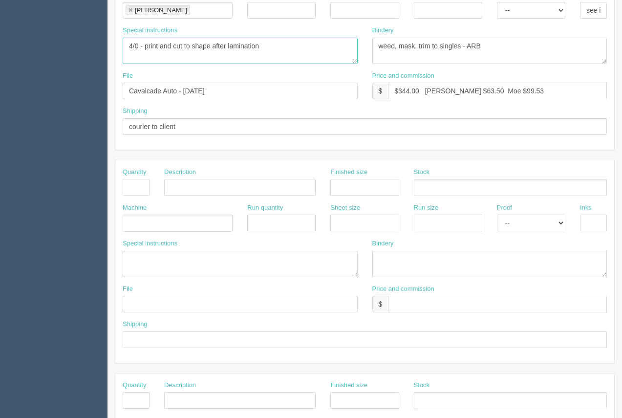
type textarea "4/0 - print and cut to shape after lamination"
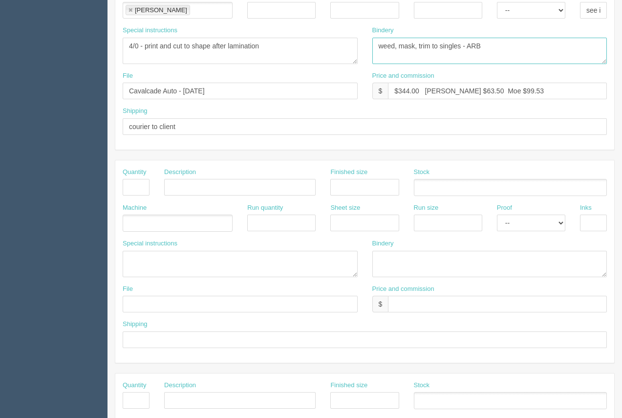
drag, startPoint x: 461, startPoint y: 47, endPoint x: 464, endPoint y: 57, distance: 10.2
click at [462, 53] on textarea "weed, mask, trim to singles - ARB" at bounding box center [489, 51] width 235 height 26
click at [473, 153] on div "Quantity 200 Description Vehicle Logo Decals - x 2 versions Finished size 6" x …" at bounding box center [365, 261] width 500 height 629
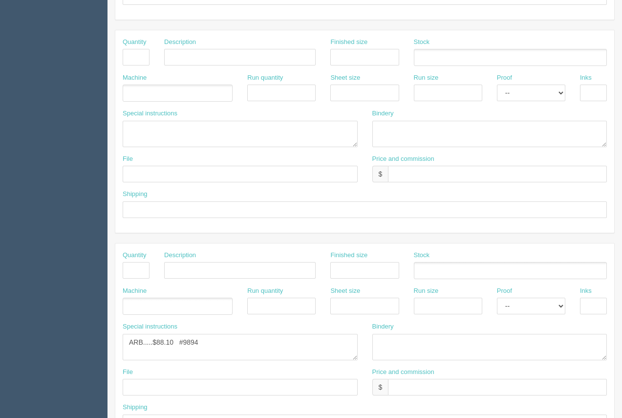
scroll to position [470, 0]
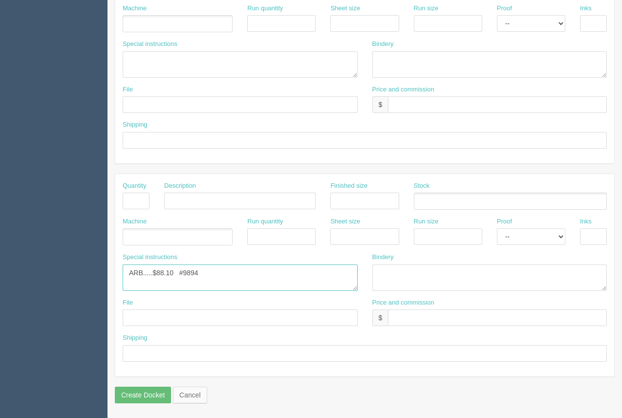
drag, startPoint x: 216, startPoint y: 269, endPoint x: 160, endPoint y: 265, distance: 56.8
click at [162, 265] on textarea "ARB.....$88.10 #9894" at bounding box center [240, 277] width 235 height 26
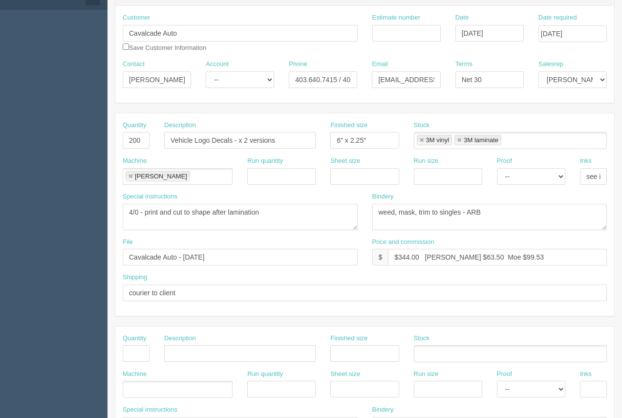
type textarea "ARB.....$"
click at [402, 23] on div "Estimate number" at bounding box center [406, 27] width 68 height 28
click at [395, 38] on input "Estimate number" at bounding box center [406, 33] width 68 height 17
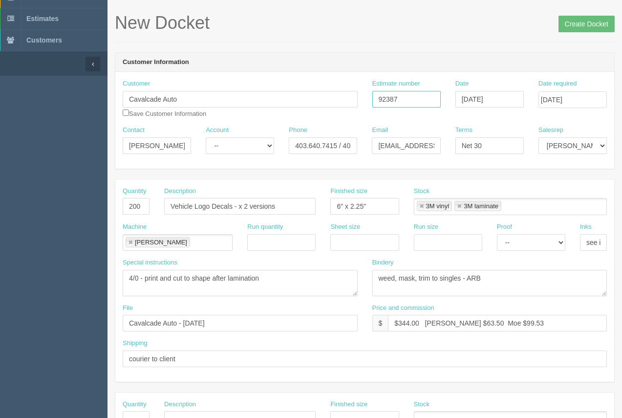
scroll to position [0, 0]
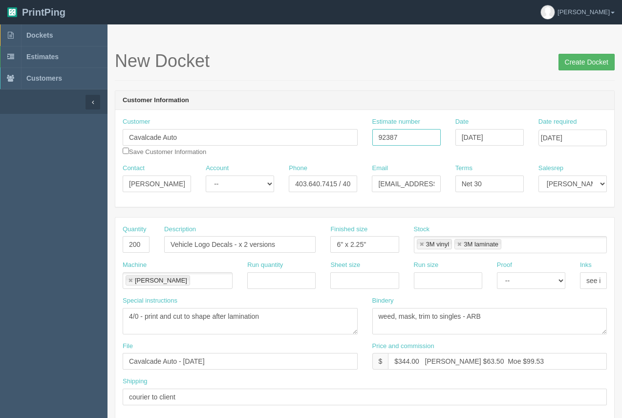
type input "92387"
click at [577, 65] on input "Create Docket" at bounding box center [587, 62] width 56 height 17
click at [40, 36] on span "Dockets" at bounding box center [39, 35] width 26 height 8
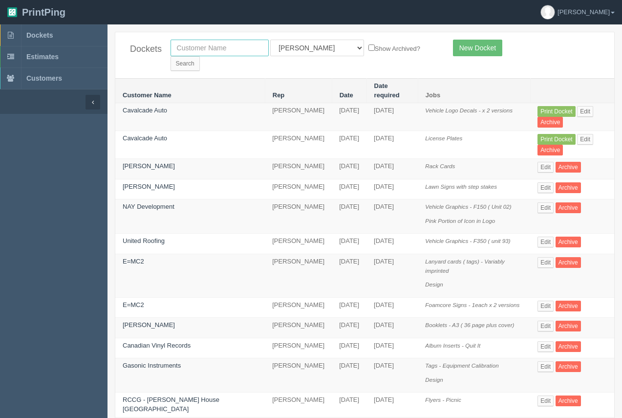
click at [182, 50] on input "text" at bounding box center [220, 48] width 98 height 17
type input "[PERSON_NAME]"
click at [171, 56] on input "Search" at bounding box center [185, 63] width 29 height 15
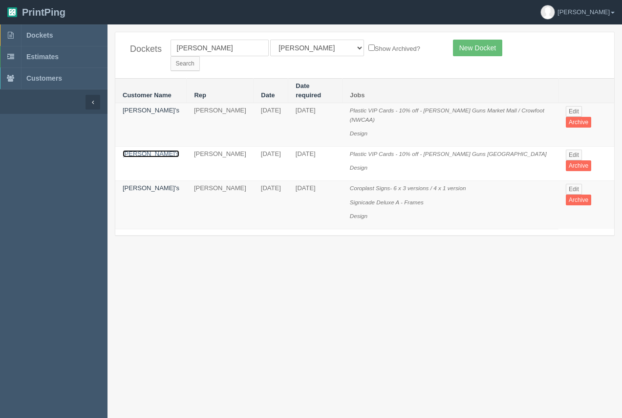
click at [155, 150] on link "[PERSON_NAME]'s" at bounding box center [151, 153] width 57 height 7
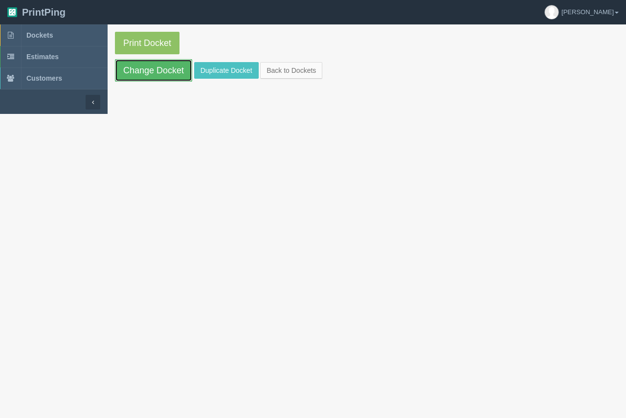
click at [151, 66] on link "Change Docket" at bounding box center [153, 70] width 77 height 22
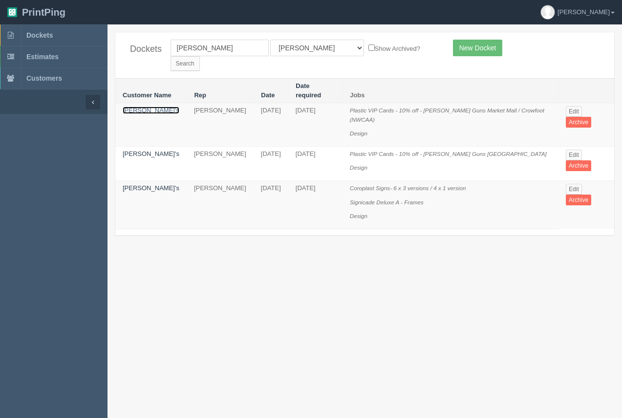
click at [138, 107] on link "[PERSON_NAME]'s" at bounding box center [151, 110] width 57 height 7
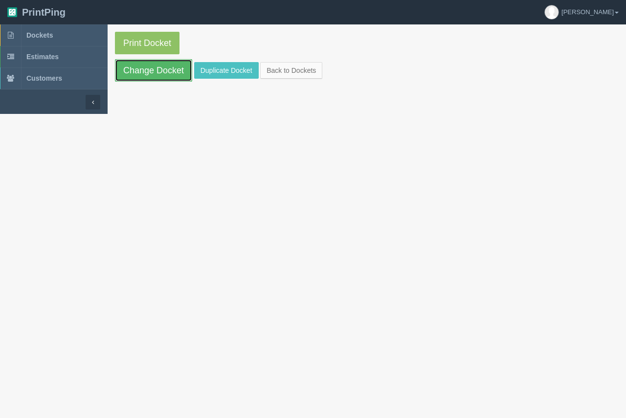
click at [148, 73] on link "Change Docket" at bounding box center [153, 70] width 77 height 22
